Goal: Task Accomplishment & Management: Manage account settings

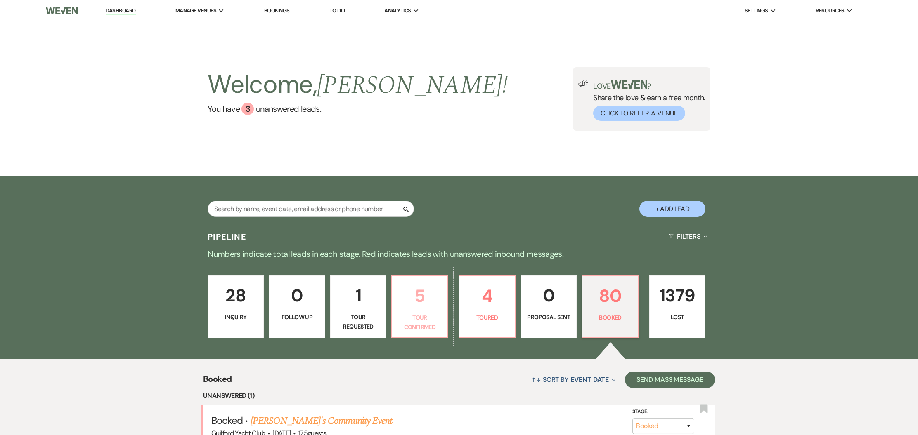
click at [426, 310] on link "5 Tour Confirmed" at bounding box center [419, 307] width 57 height 63
select select "4"
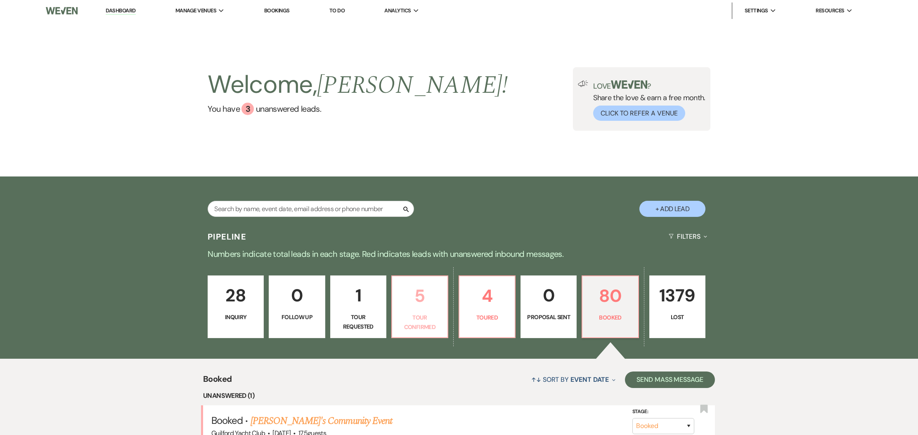
select select "4"
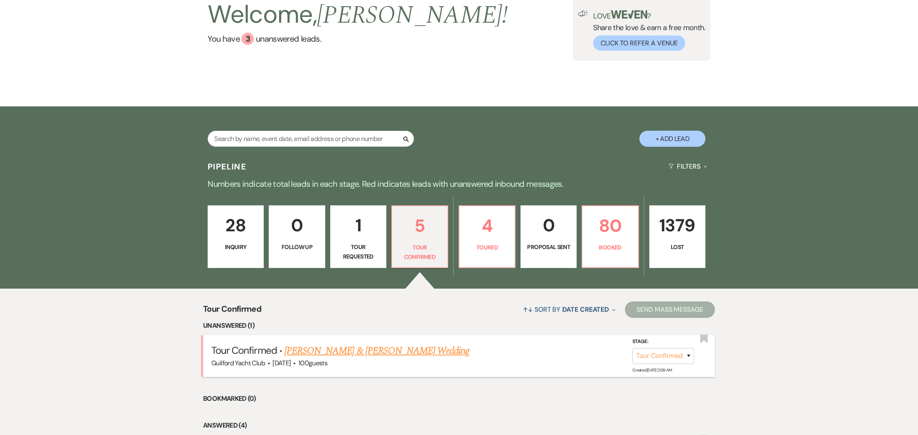
scroll to position [105, 0]
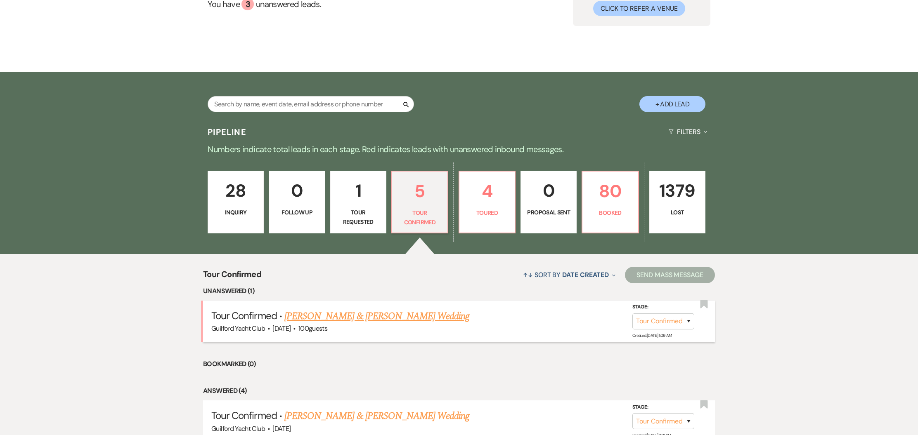
click at [337, 316] on link "Jacob & Pitts's Wedding" at bounding box center [376, 316] width 185 height 15
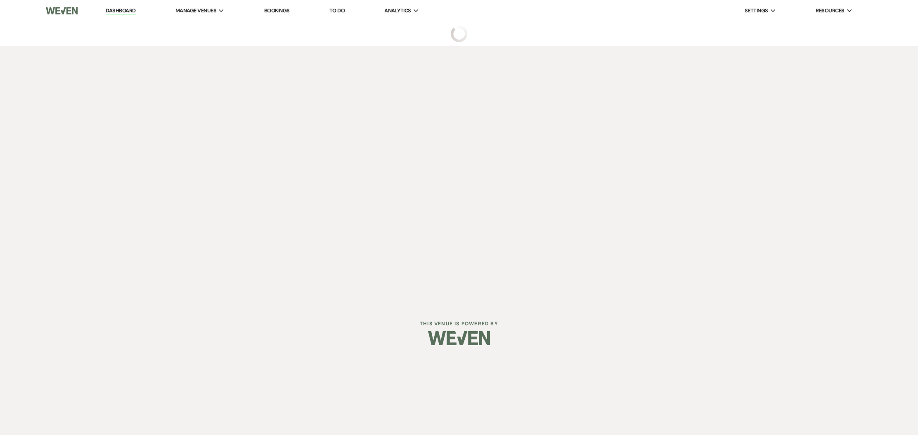
select select "4"
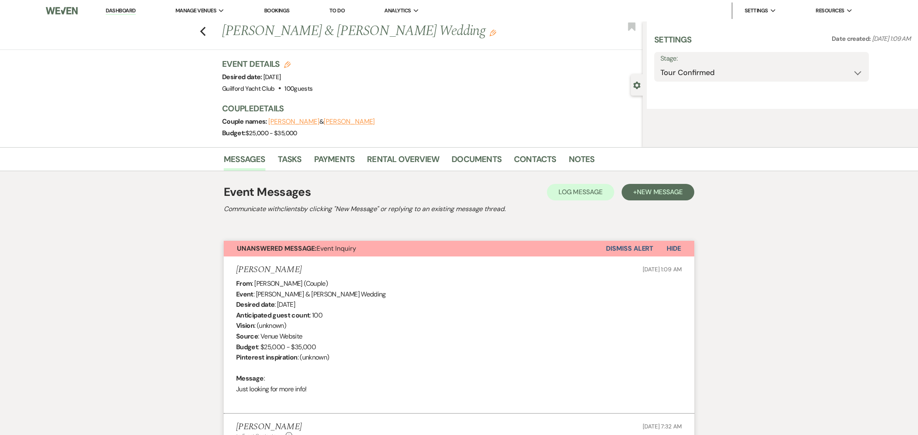
select select "5"
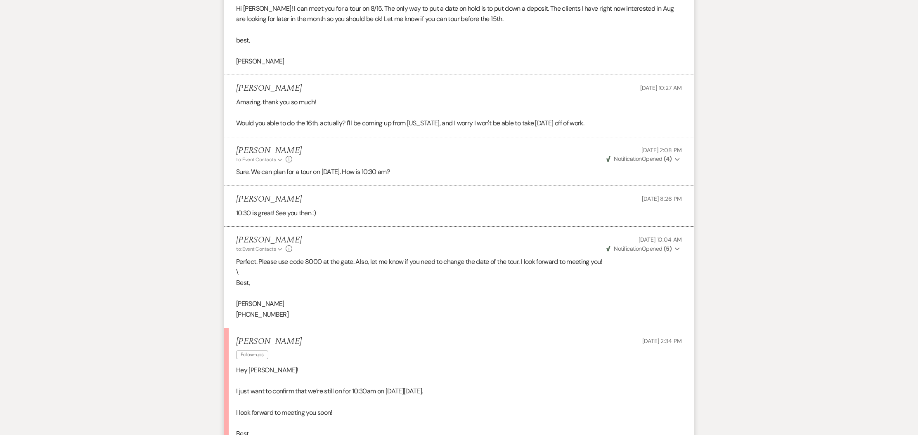
scroll to position [1164, 0]
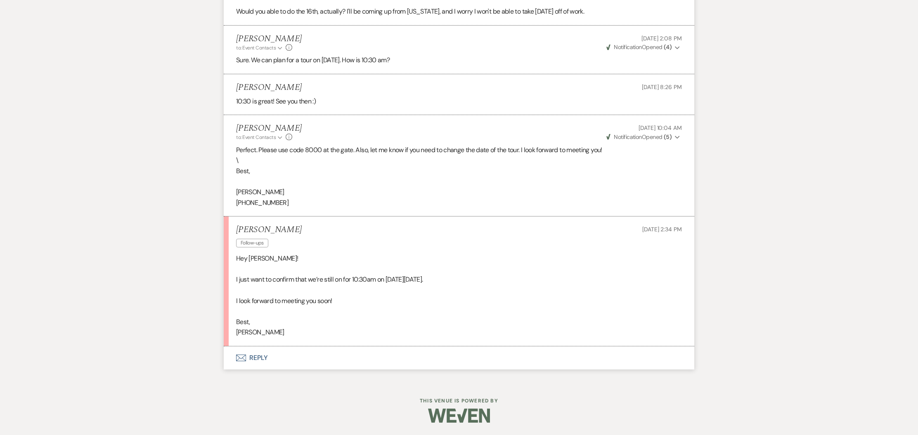
click at [252, 359] on button "Envelope Reply" at bounding box center [459, 358] width 470 height 23
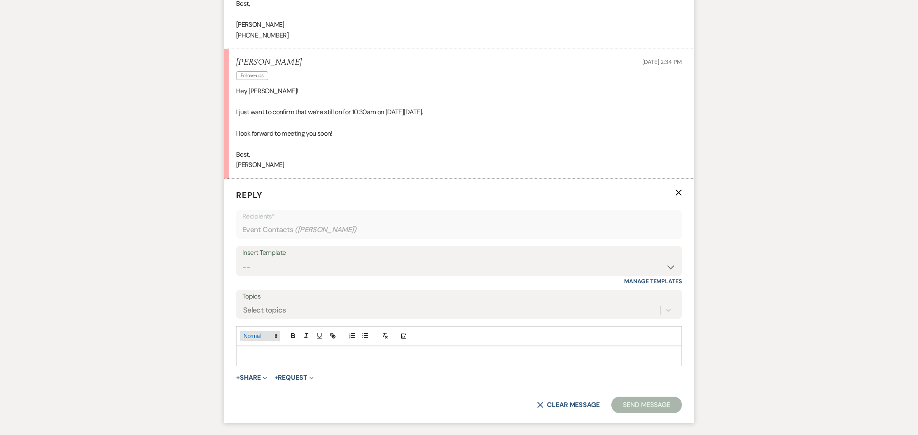
scroll to position [1322, 0]
click at [256, 360] on p at bounding box center [459, 355] width 432 height 9
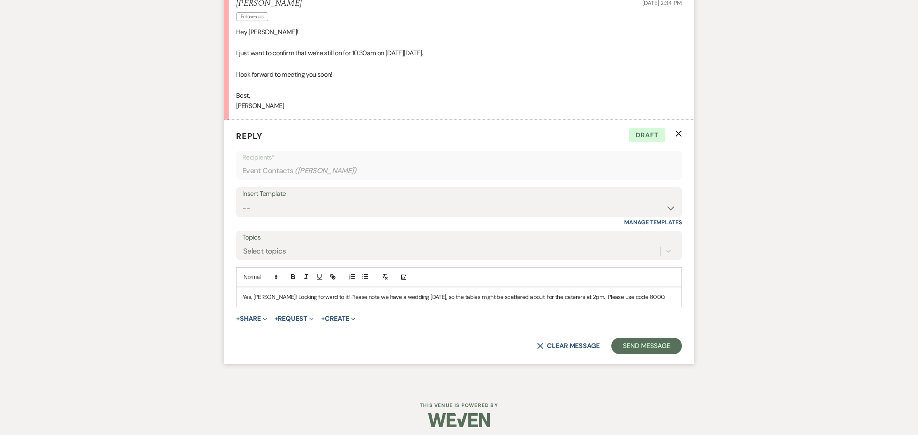
scroll to position [1395, 0]
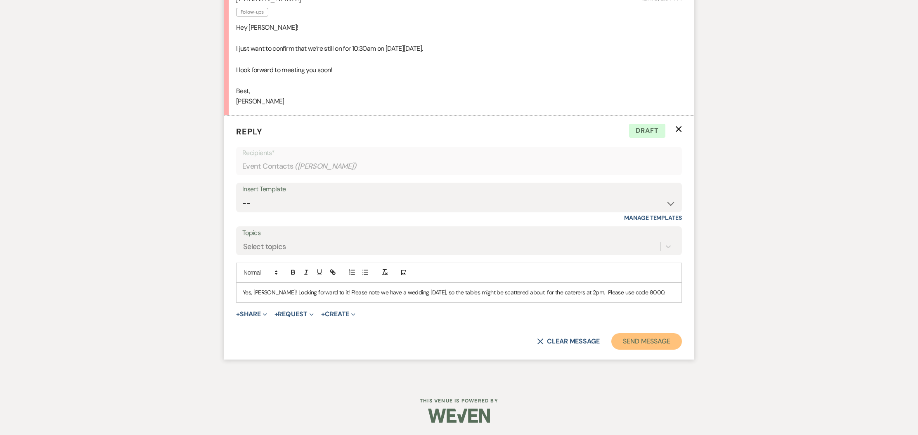
click at [632, 338] on button "Send Message" at bounding box center [646, 341] width 71 height 17
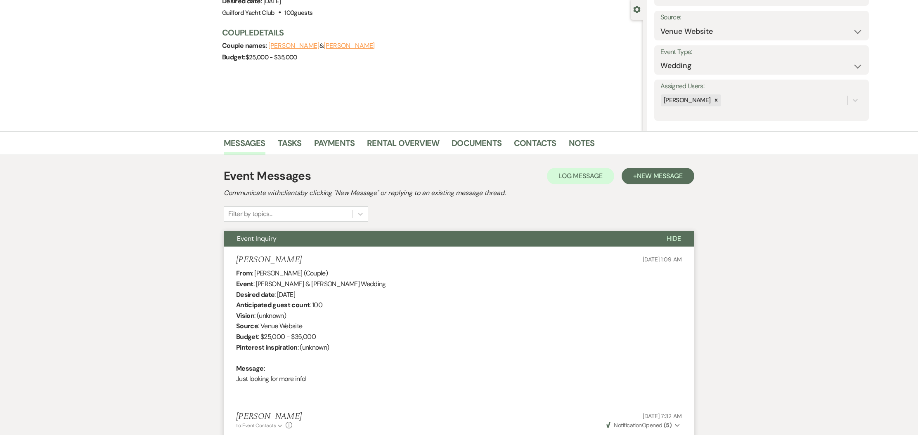
scroll to position [0, 0]
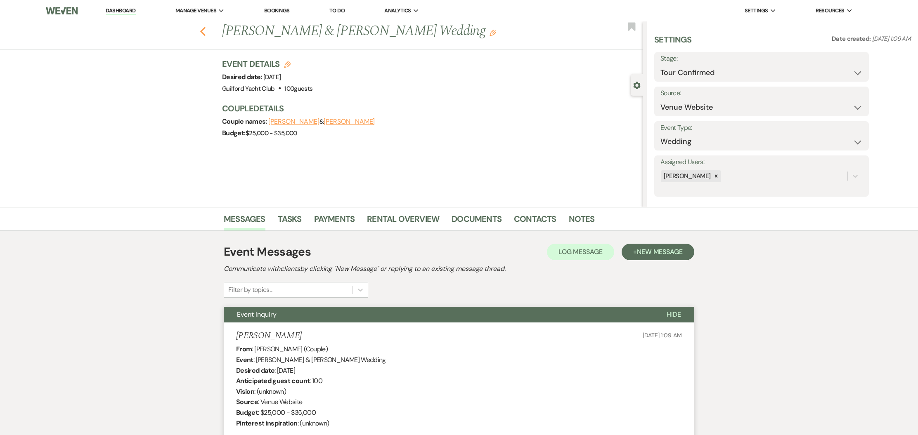
click at [204, 34] on use "button" at bounding box center [202, 31] width 5 height 9
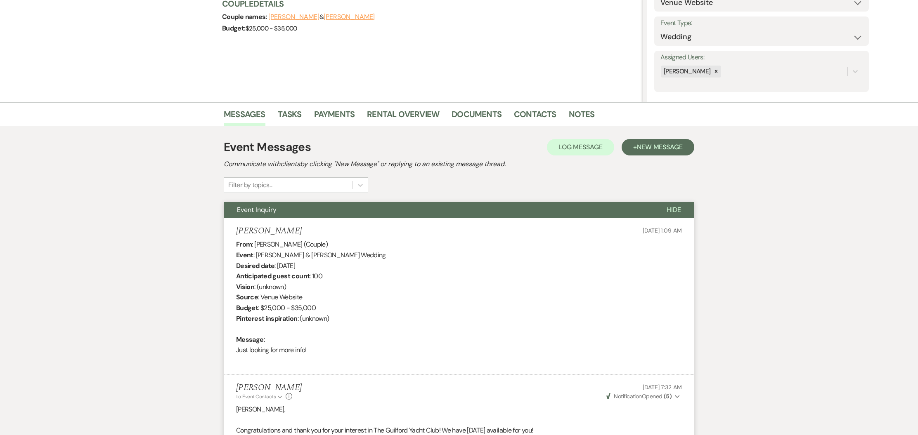
select select "4"
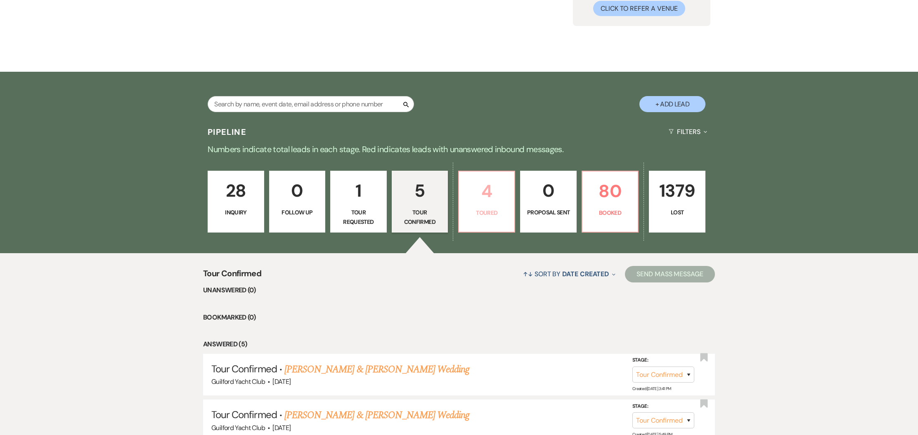
click at [480, 198] on p "4" at bounding box center [486, 191] width 45 height 28
select select "5"
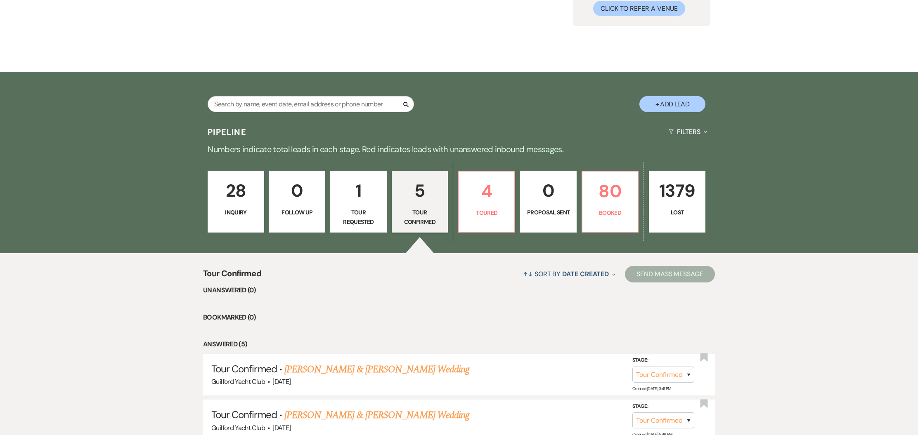
select select "5"
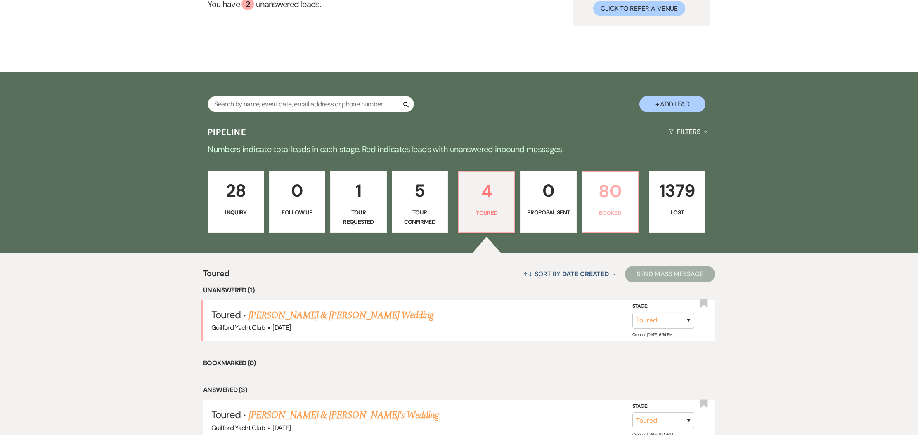
click at [612, 215] on p "Booked" at bounding box center [609, 212] width 45 height 9
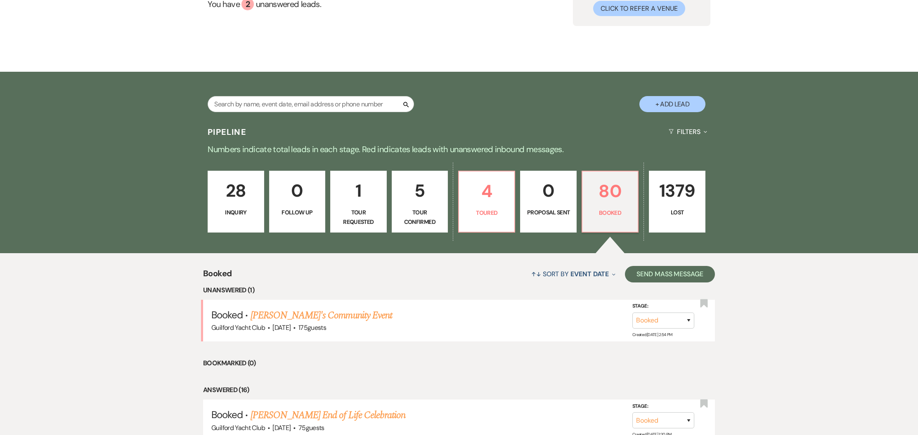
drag, startPoint x: 338, startPoint y: 313, endPoint x: 344, endPoint y: 308, distance: 7.6
click at [338, 313] on link "[PERSON_NAME]'s Community Event" at bounding box center [321, 315] width 142 height 15
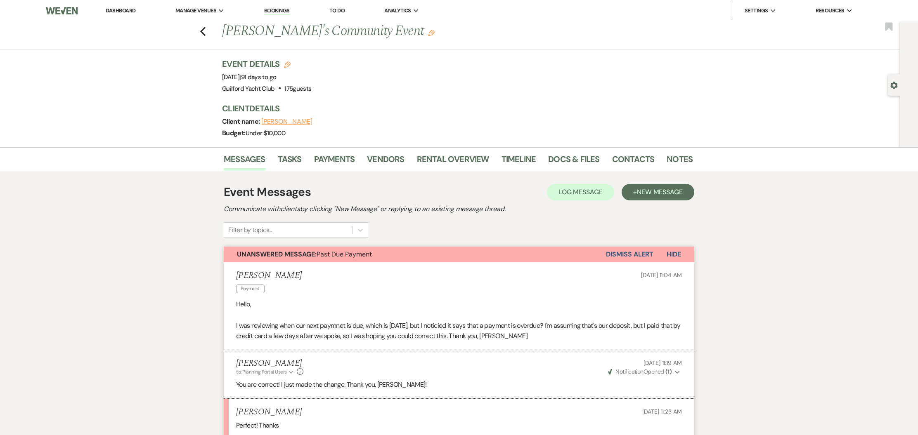
click at [635, 257] on button "Dismiss Alert" at bounding box center [629, 255] width 47 height 16
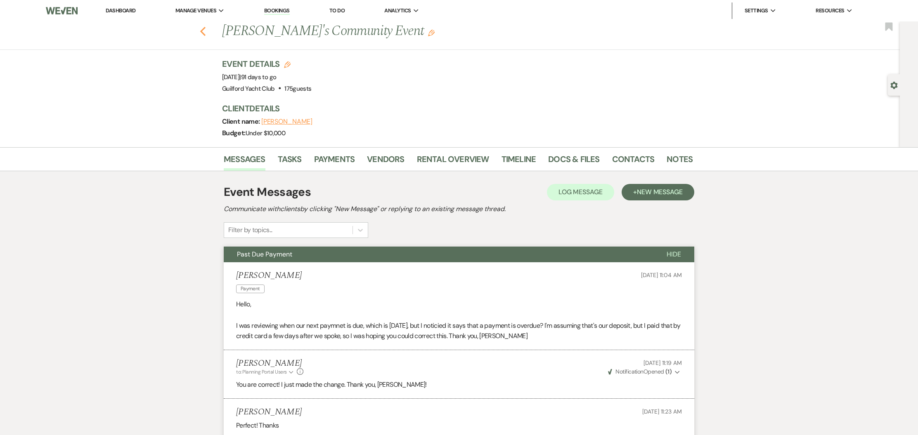
click at [202, 33] on use "button" at bounding box center [202, 31] width 5 height 9
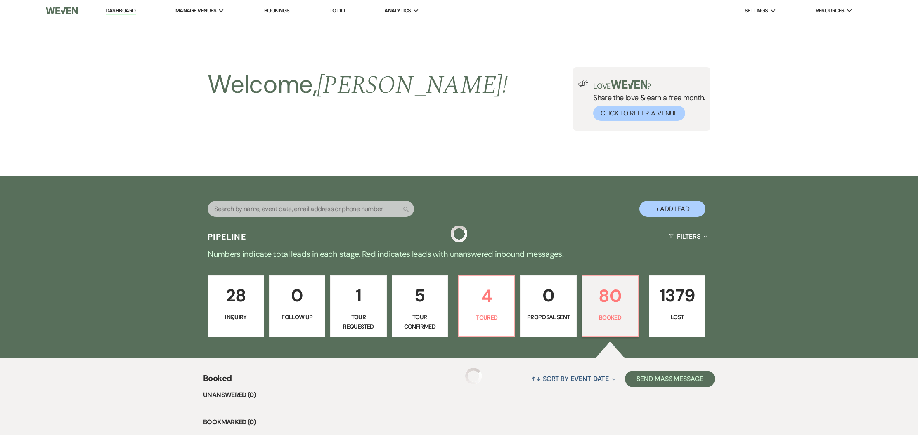
scroll to position [105, 0]
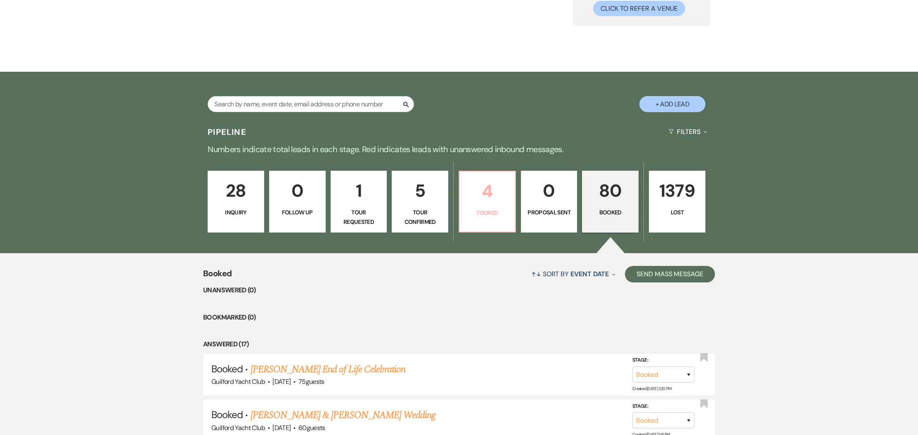
click at [500, 207] on link "4 Toured" at bounding box center [486, 202] width 57 height 62
select select "5"
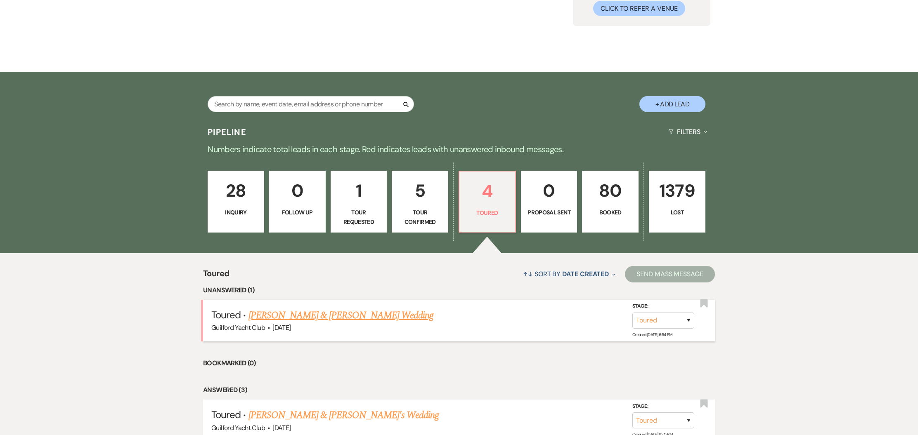
click at [360, 315] on link "Sean Patten & Clare Gravina's Wedding" at bounding box center [340, 315] width 185 height 15
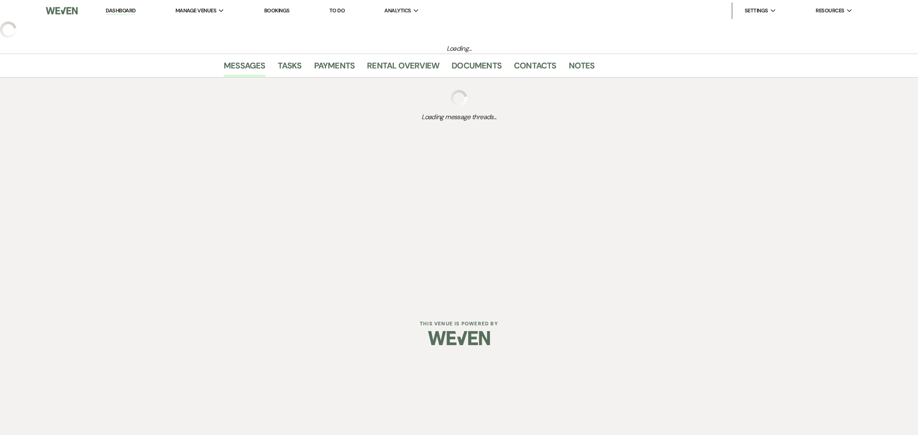
select select "5"
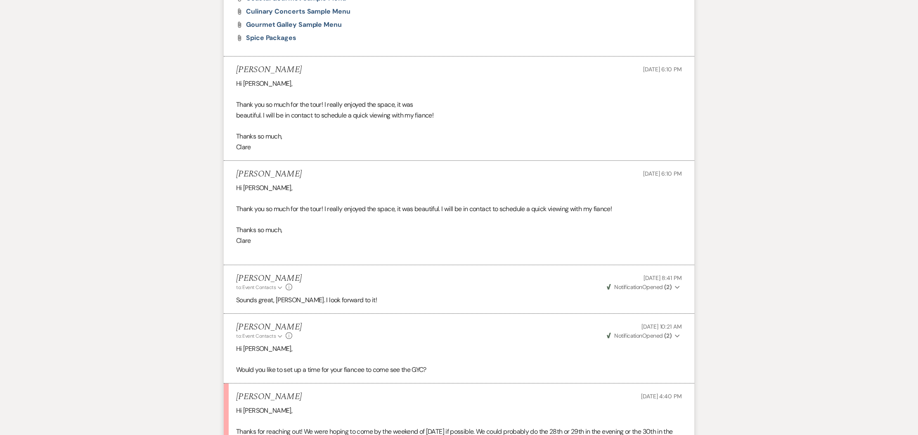
scroll to position [854, 0]
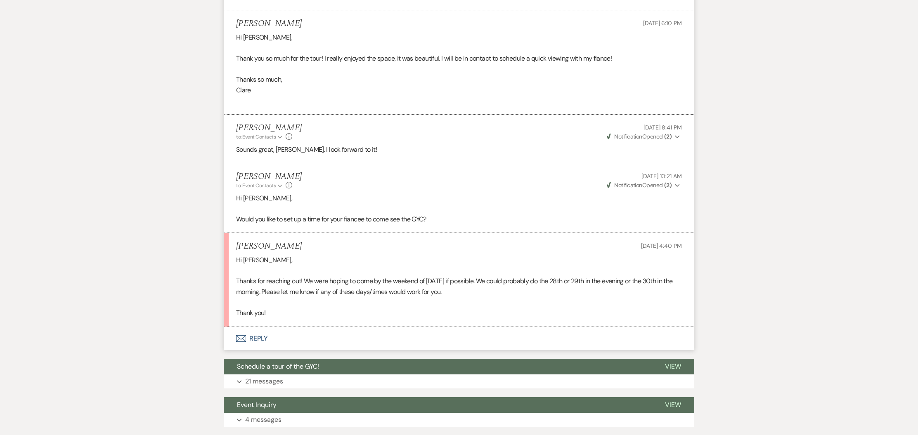
click at [259, 338] on button "Envelope Reply" at bounding box center [459, 338] width 470 height 23
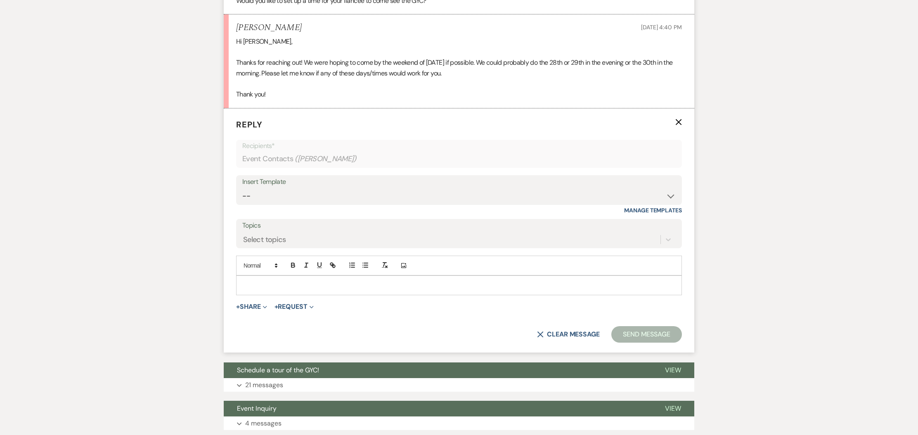
scroll to position [1086, 0]
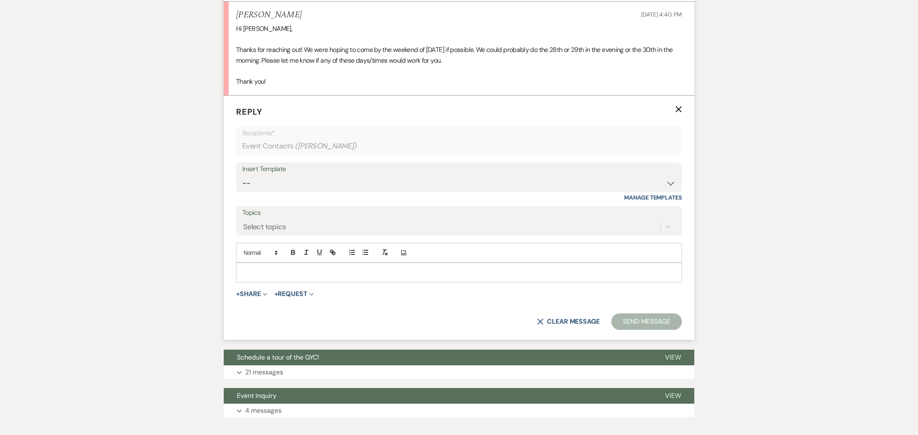
click at [260, 273] on p at bounding box center [459, 272] width 432 height 9
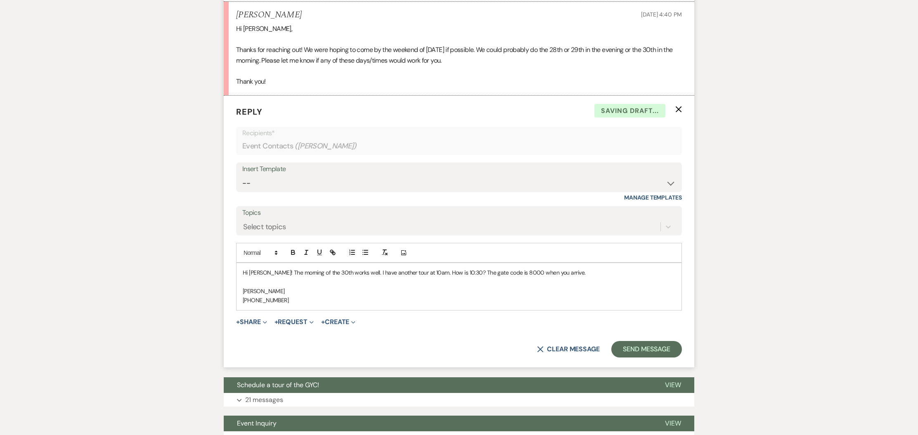
scroll to position [1085, 0]
click at [634, 349] on button "Send Message" at bounding box center [646, 350] width 71 height 17
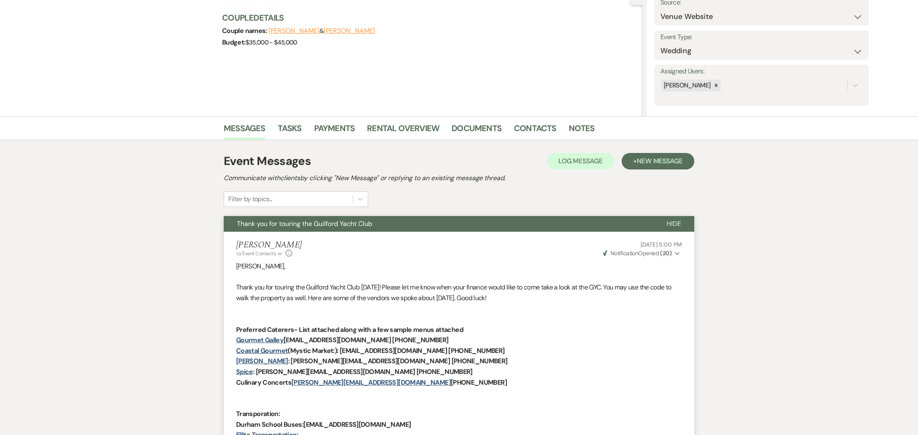
scroll to position [0, 0]
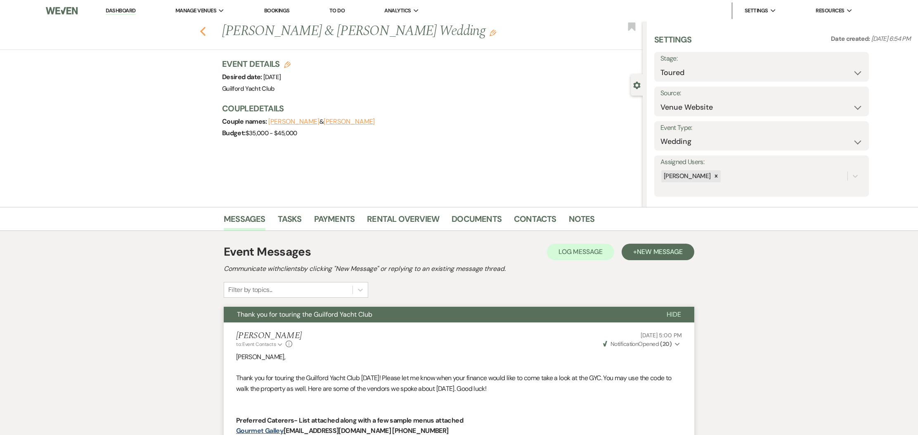
click at [203, 33] on use "button" at bounding box center [202, 31] width 5 height 9
select select "5"
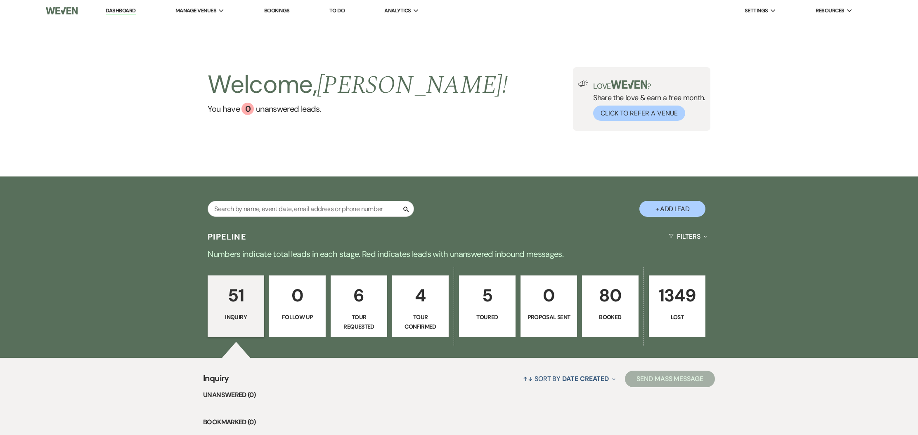
click at [612, 295] on p "80" at bounding box center [610, 296] width 46 height 28
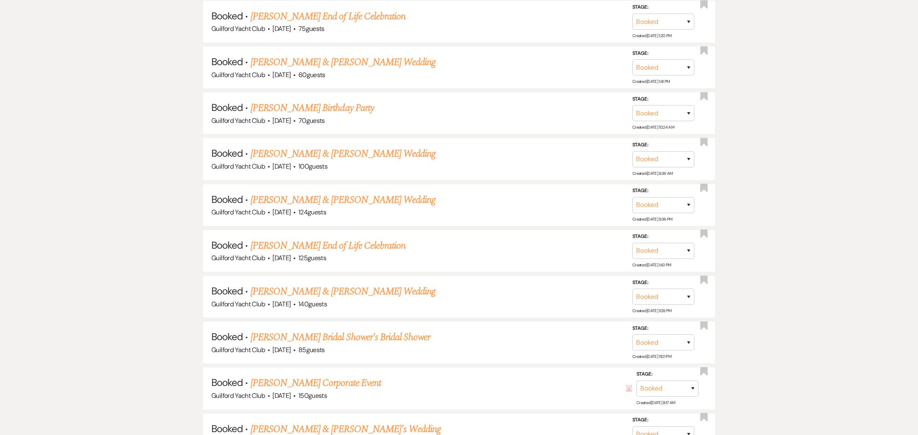
scroll to position [592, 0]
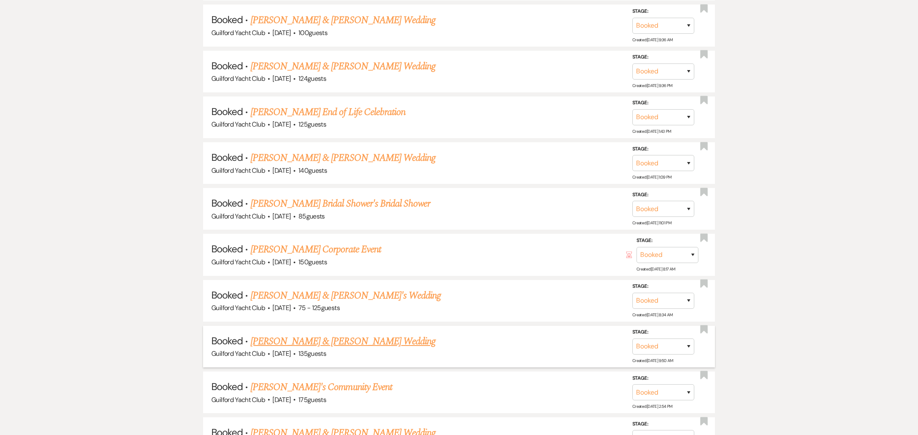
click at [339, 335] on link "[PERSON_NAME] & [PERSON_NAME] Wedding" at bounding box center [342, 341] width 185 height 15
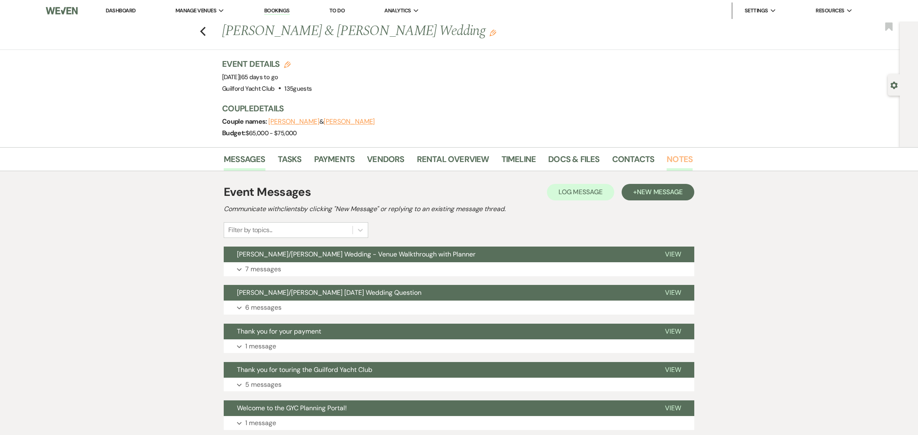
drag, startPoint x: 669, startPoint y: 163, endPoint x: 664, endPoint y: 167, distance: 6.3
click at [669, 163] on link "Notes" at bounding box center [679, 162] width 26 height 18
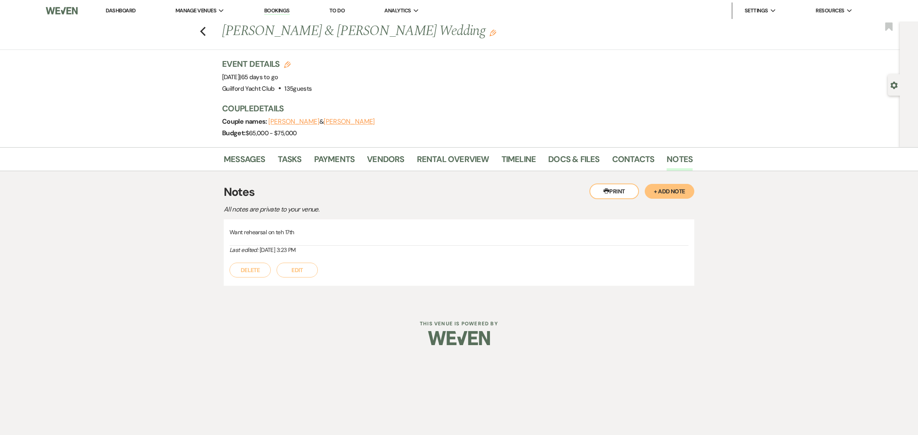
click at [679, 196] on button "+ Add Note" at bounding box center [669, 191] width 50 height 15
